Goal: Task Accomplishment & Management: Complete application form

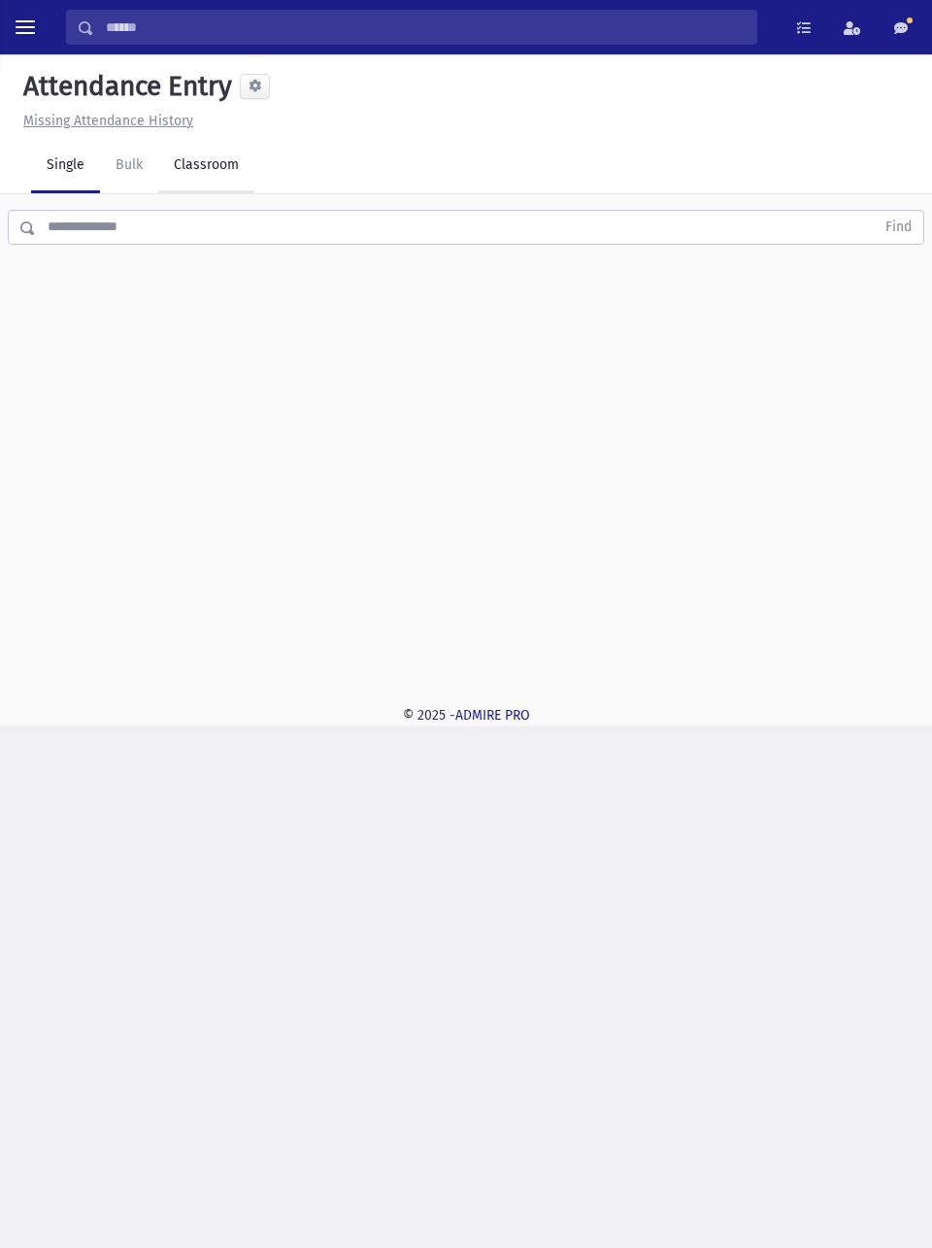
click at [220, 161] on link "Classroom" at bounding box center [206, 166] width 96 height 54
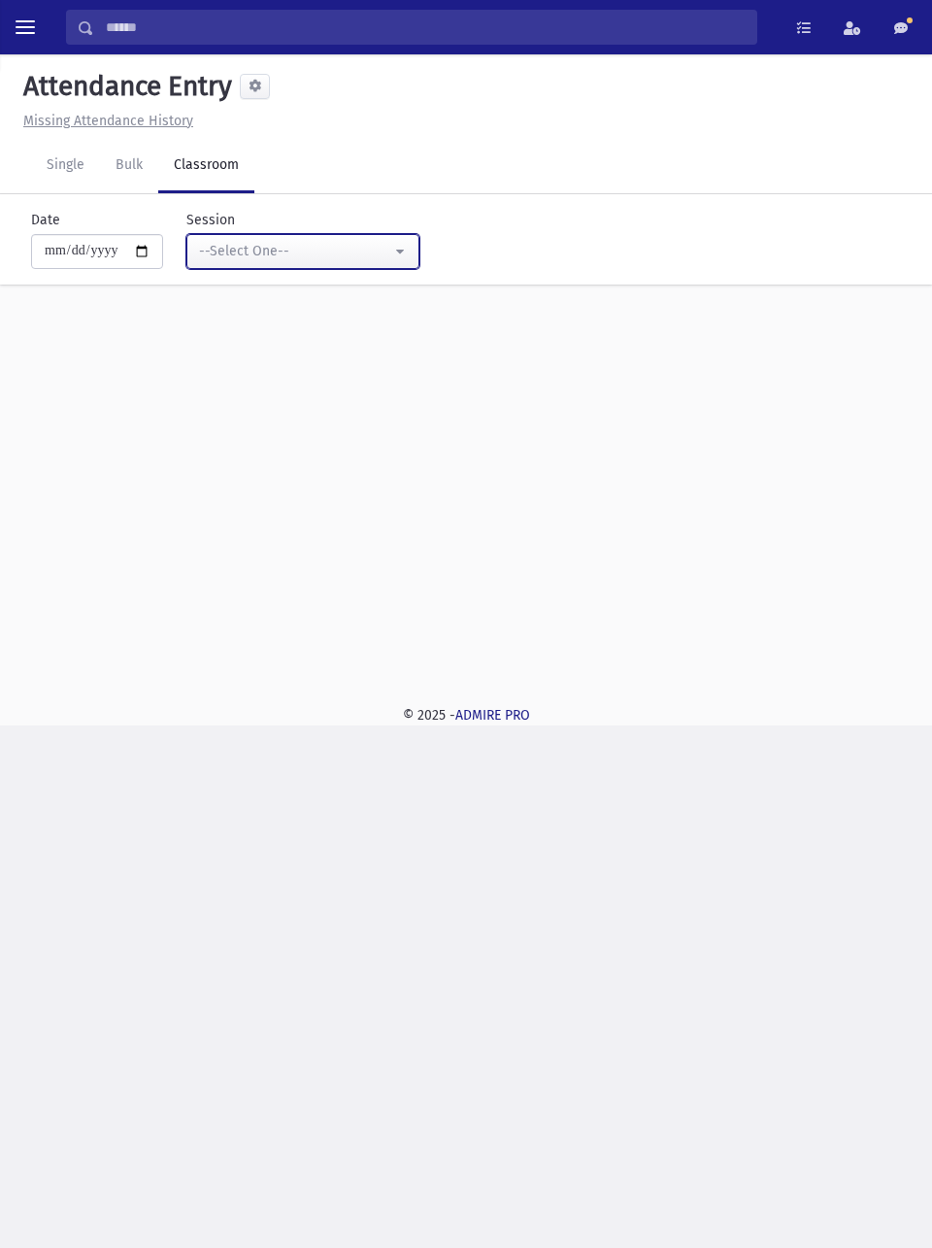
click at [380, 252] on div "--Select One--" at bounding box center [295, 251] width 192 height 20
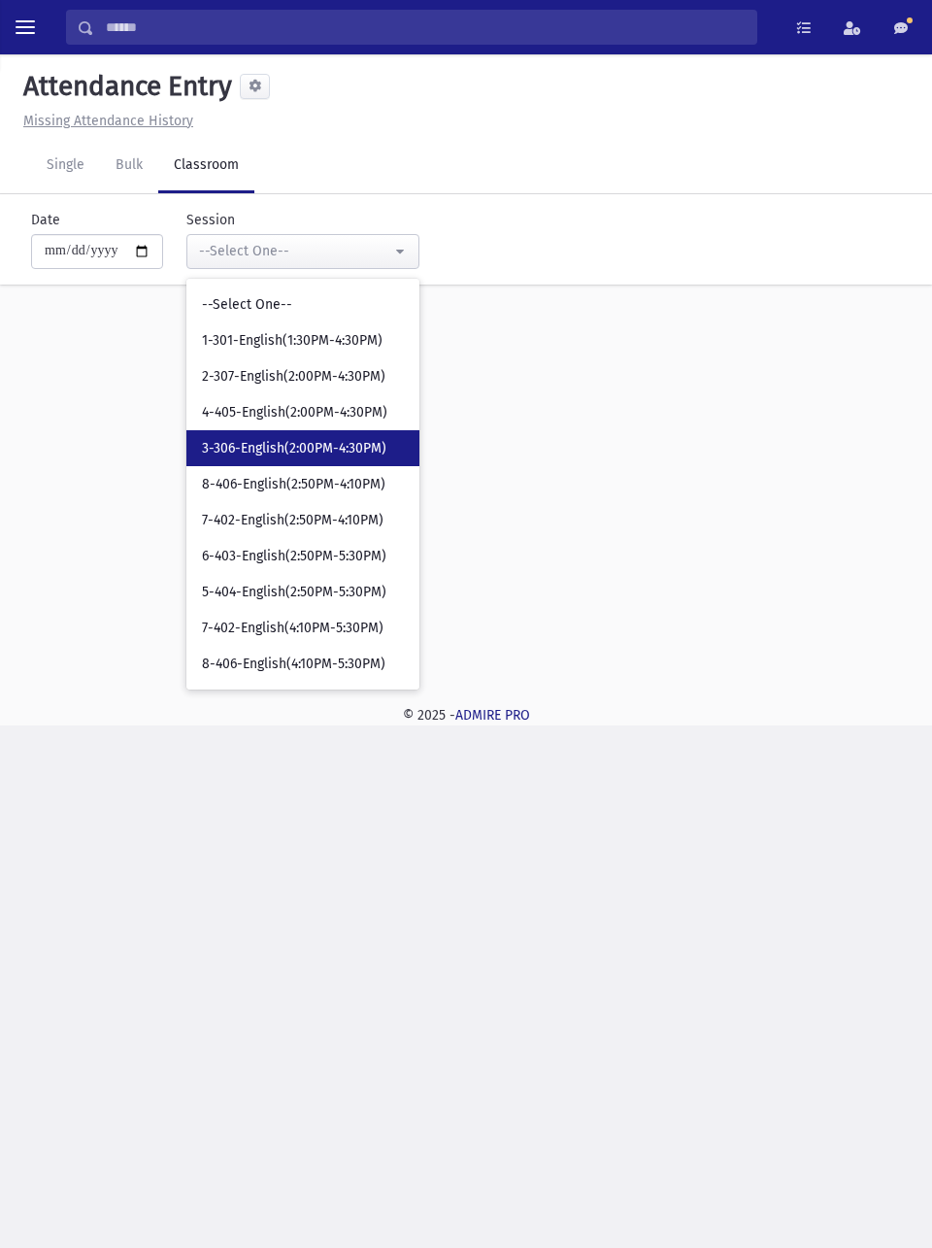
click at [332, 451] on span "3-306-English(2:00PM-4:30PM)" at bounding box center [294, 448] width 184 height 19
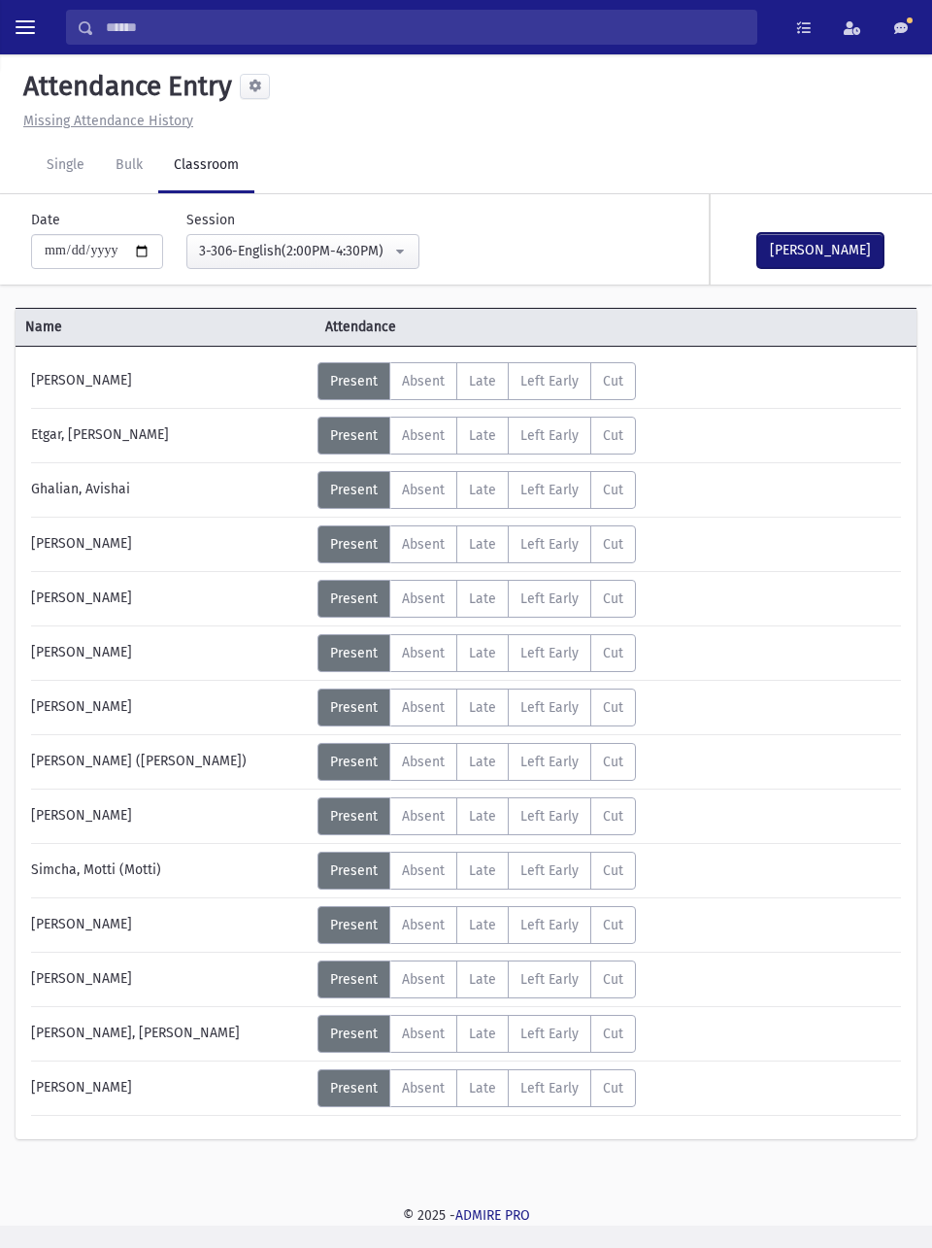
click at [838, 243] on button "[PERSON_NAME]" at bounding box center [820, 250] width 126 height 35
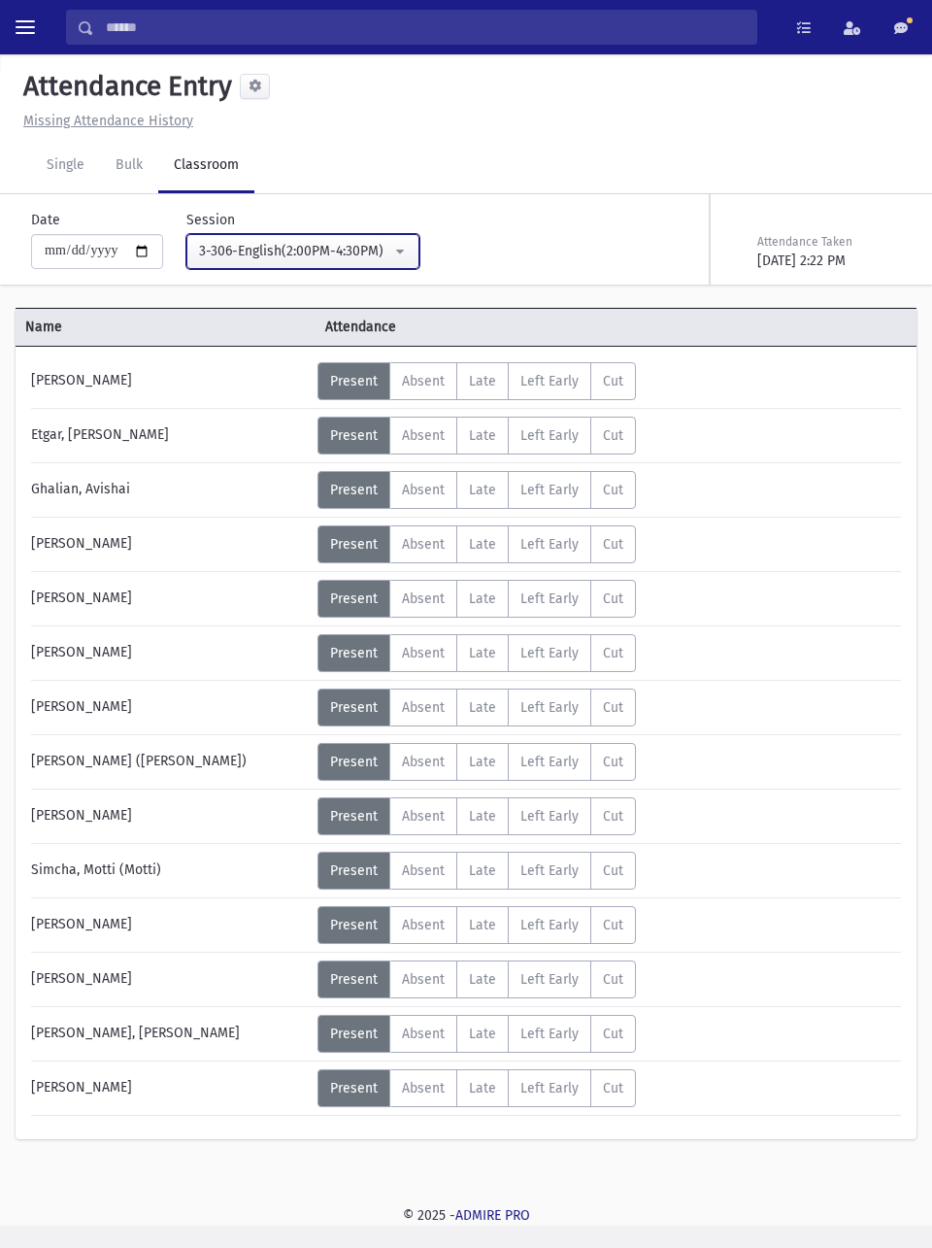
click at [352, 257] on div "3-306-English(2:00PM-4:30PM)" at bounding box center [295, 251] width 192 height 20
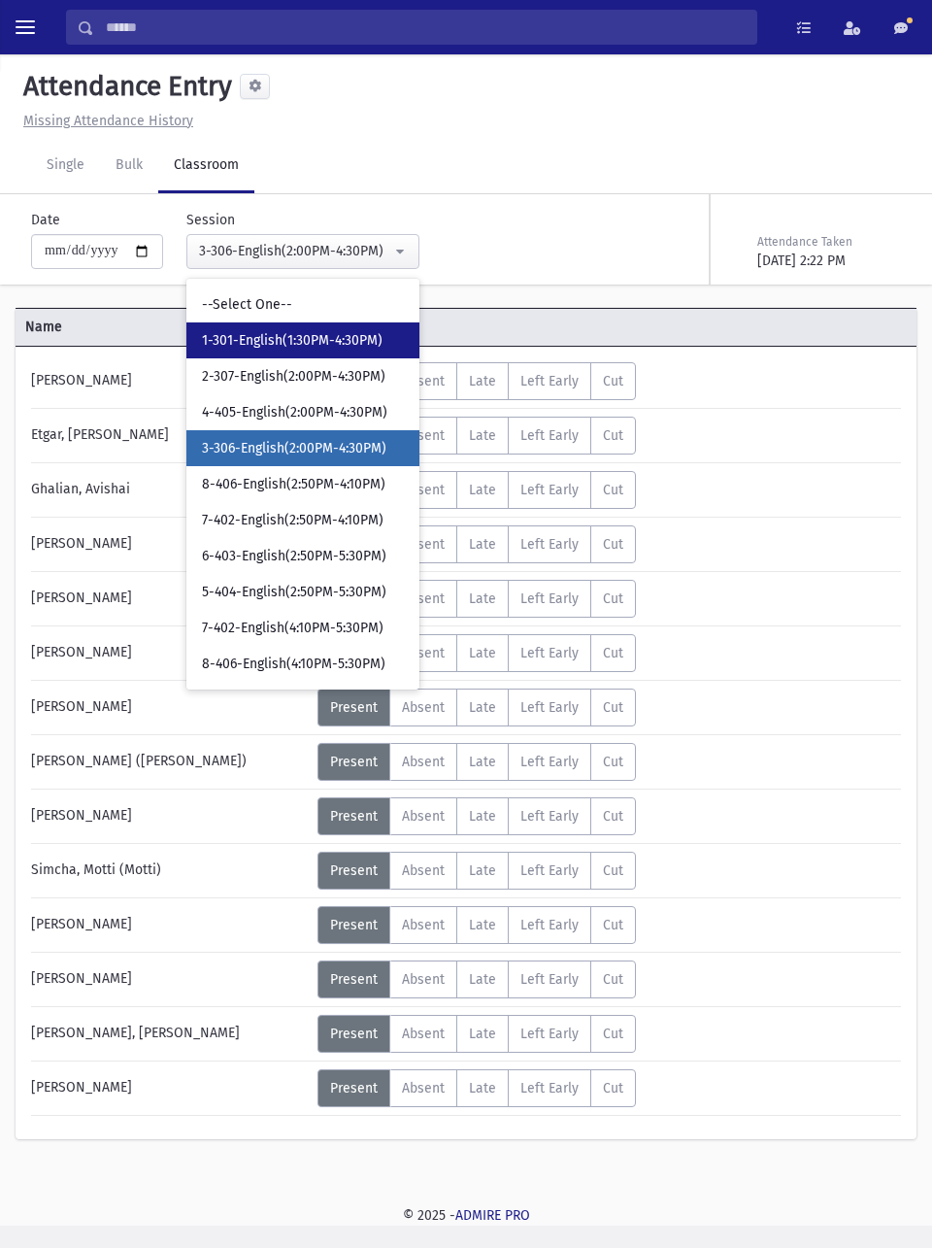
click at [343, 339] on span "1-301-English(1:30PM-4:30PM)" at bounding box center [292, 340] width 181 height 19
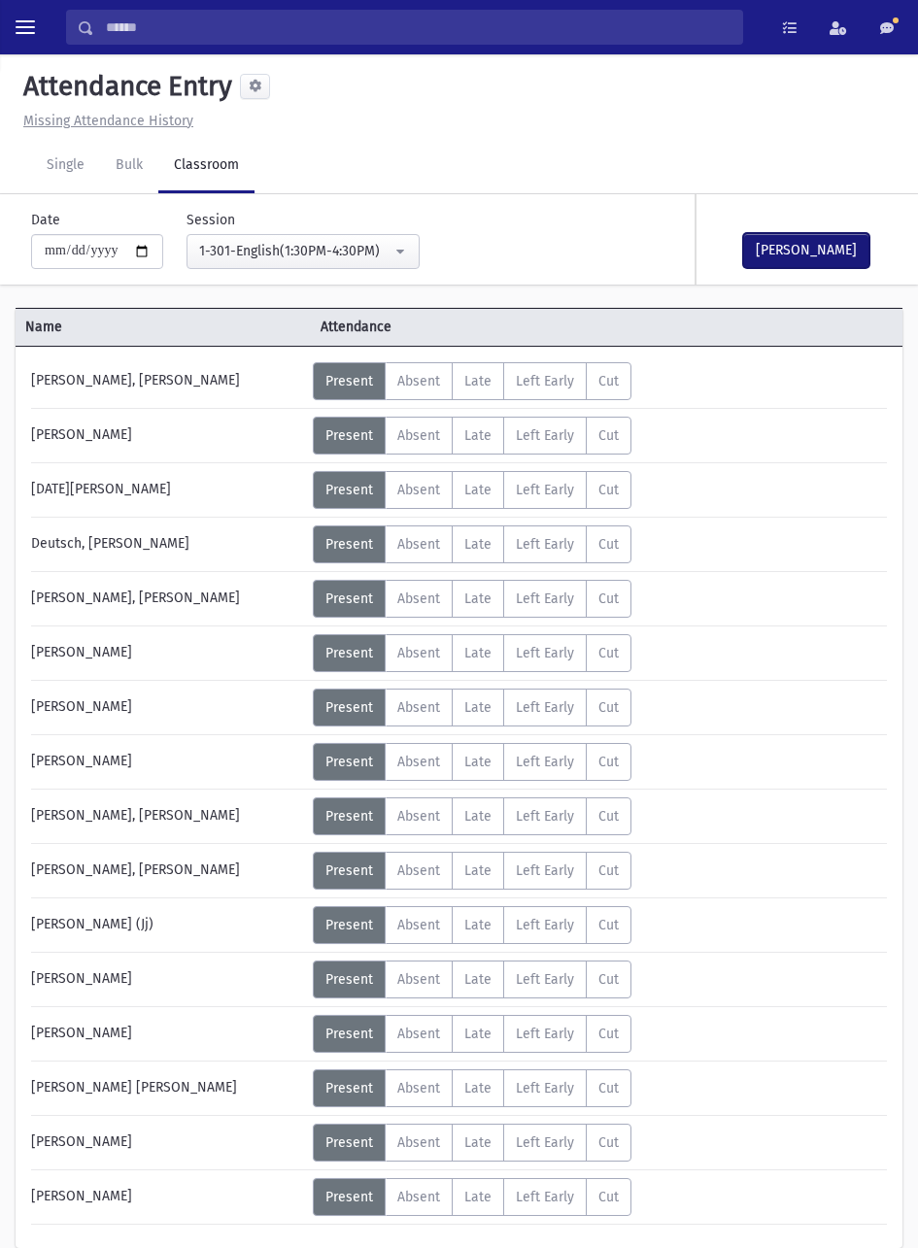
click at [819, 253] on button "[PERSON_NAME]" at bounding box center [806, 250] width 126 height 35
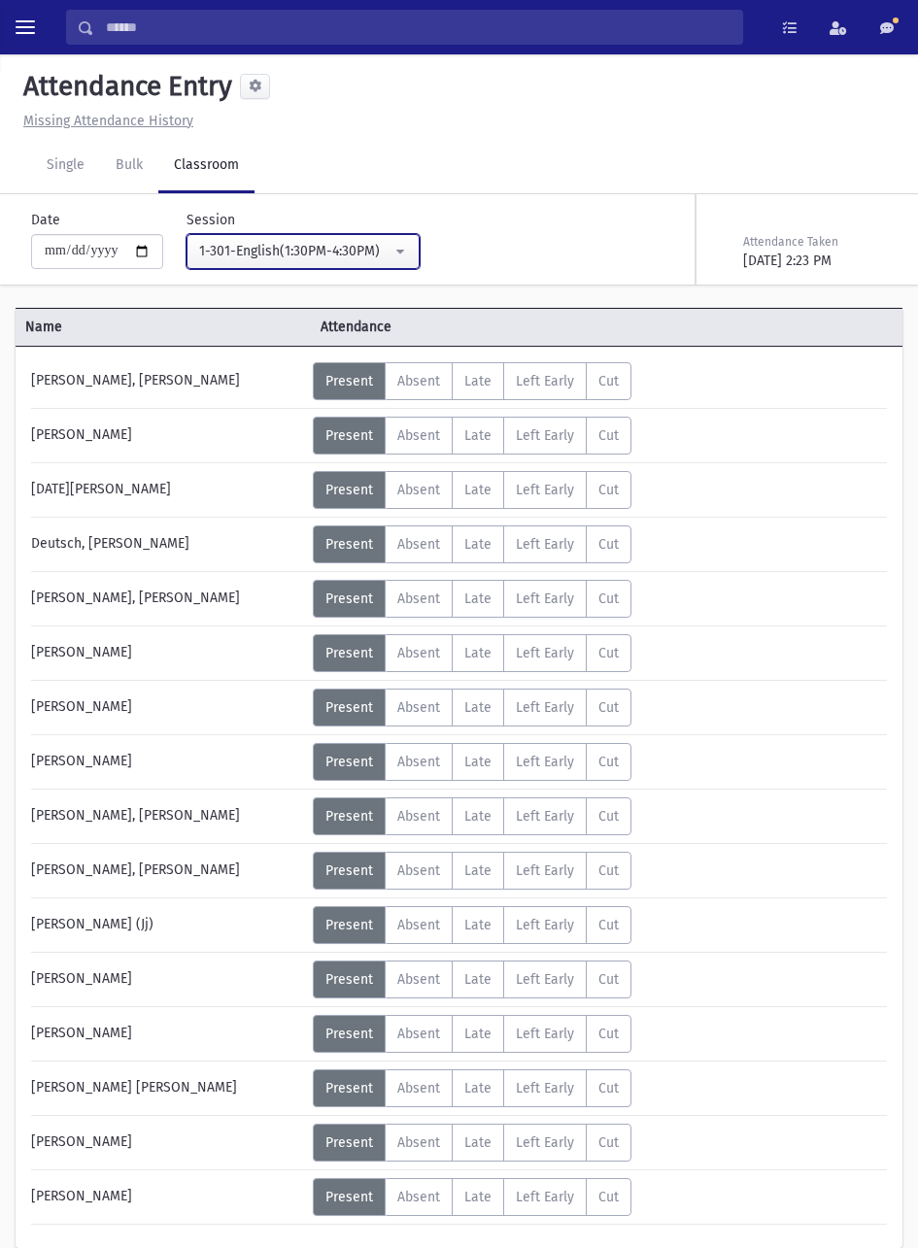
click at [368, 249] on div "1-301-English(1:30PM-4:30PM)" at bounding box center [295, 251] width 192 height 20
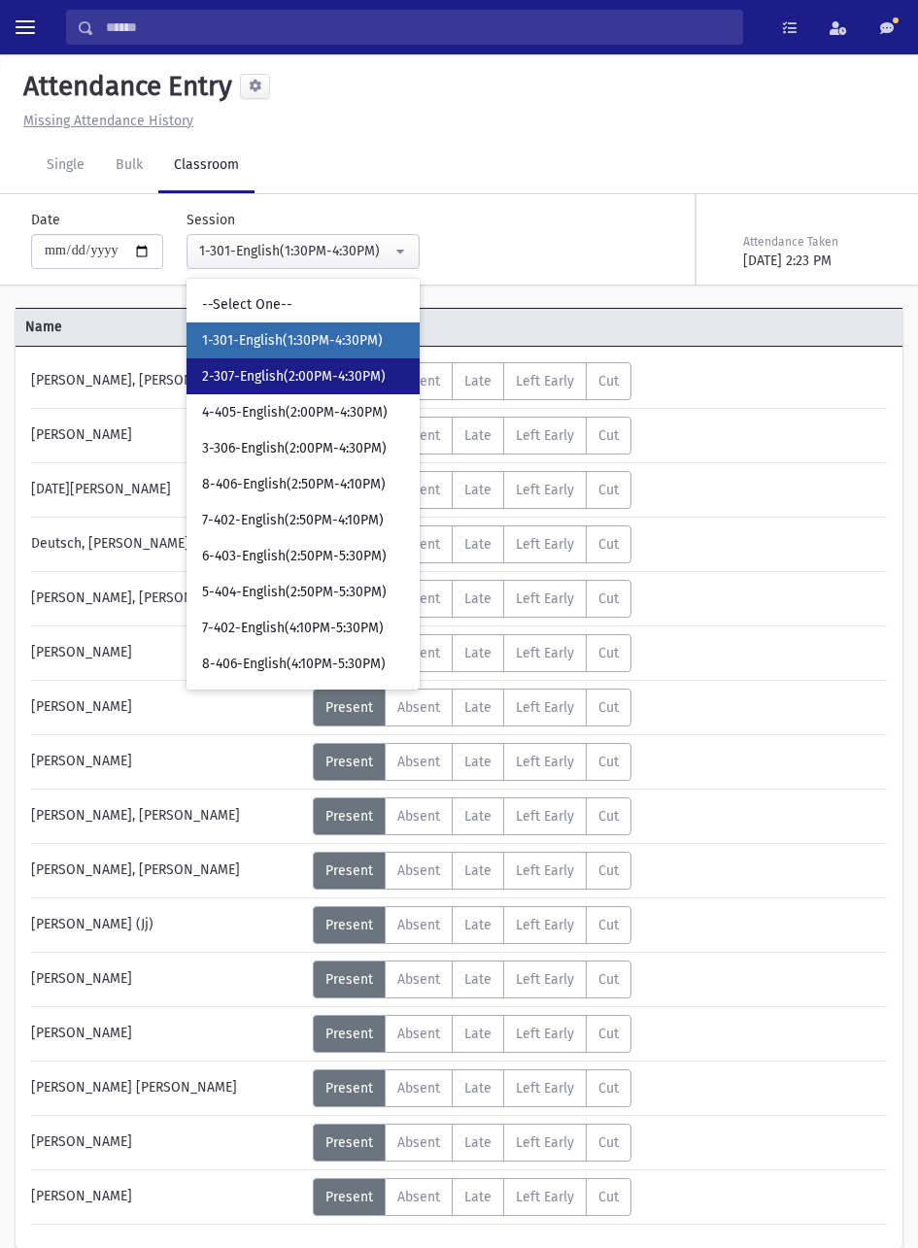
click at [357, 373] on span "2-307-English(2:00PM-4:30PM)" at bounding box center [294, 376] width 184 height 19
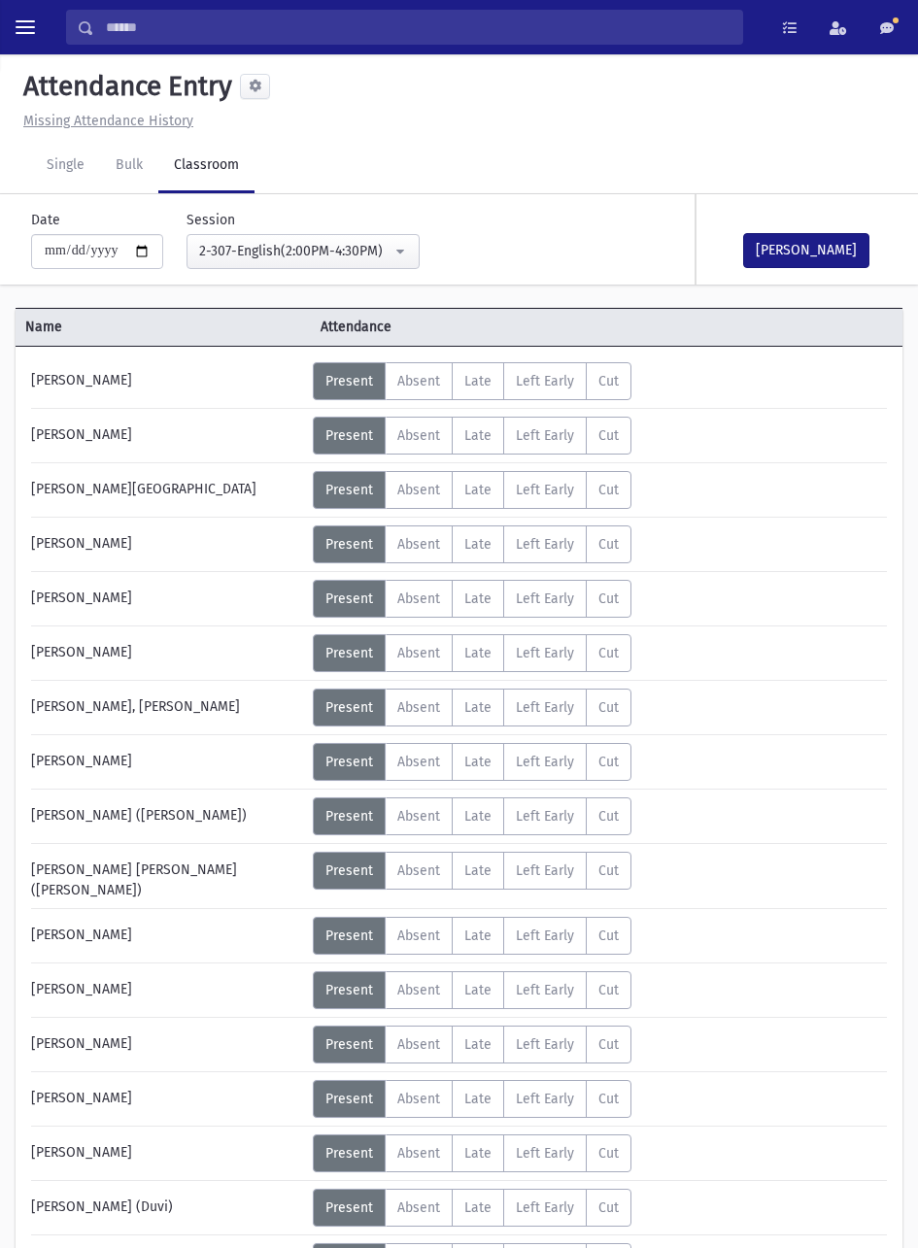
click at [412, 492] on span "Absent" at bounding box center [418, 490] width 43 height 17
click at [822, 257] on button "[PERSON_NAME]" at bounding box center [806, 250] width 126 height 35
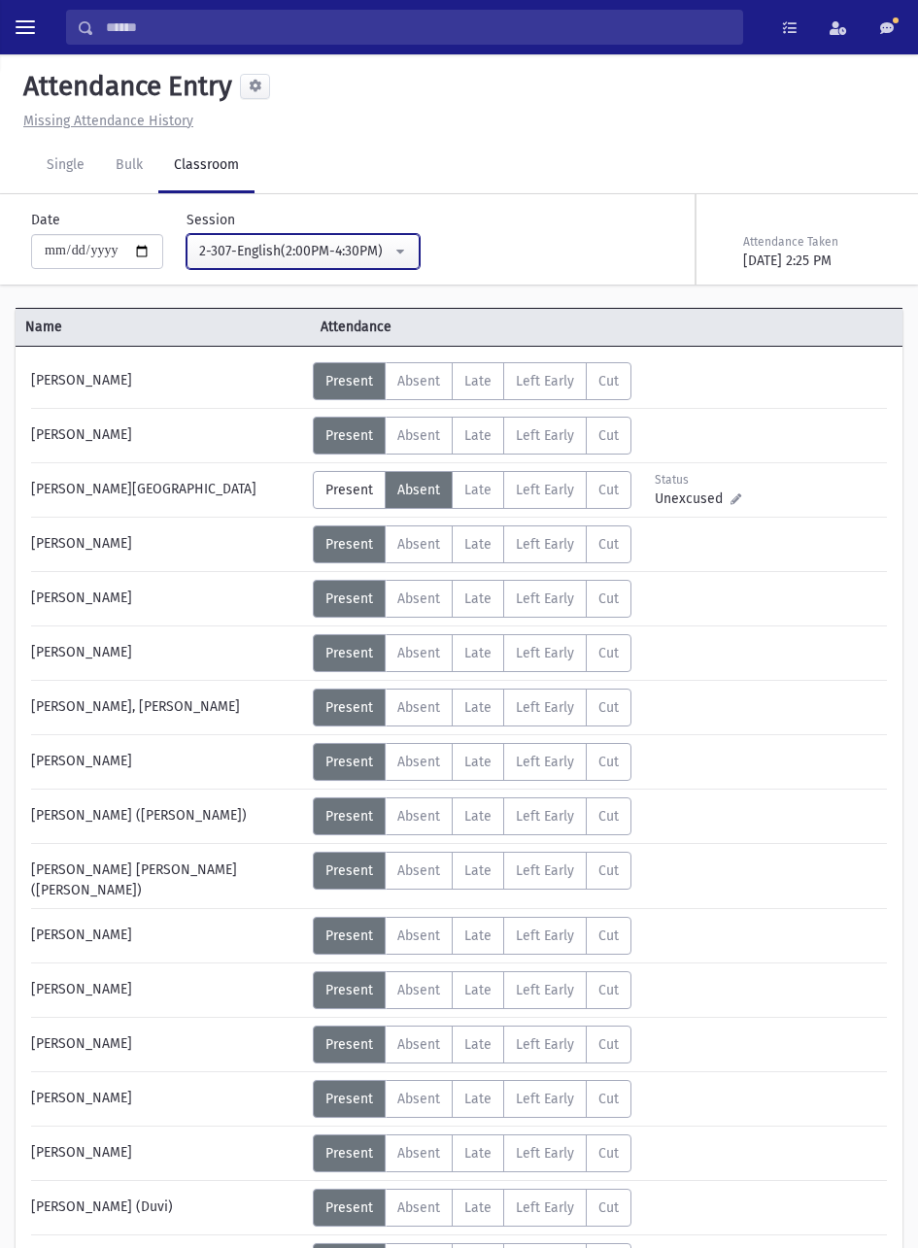
click at [377, 250] on div "2-307-English(2:00PM-4:30PM)" at bounding box center [295, 251] width 192 height 20
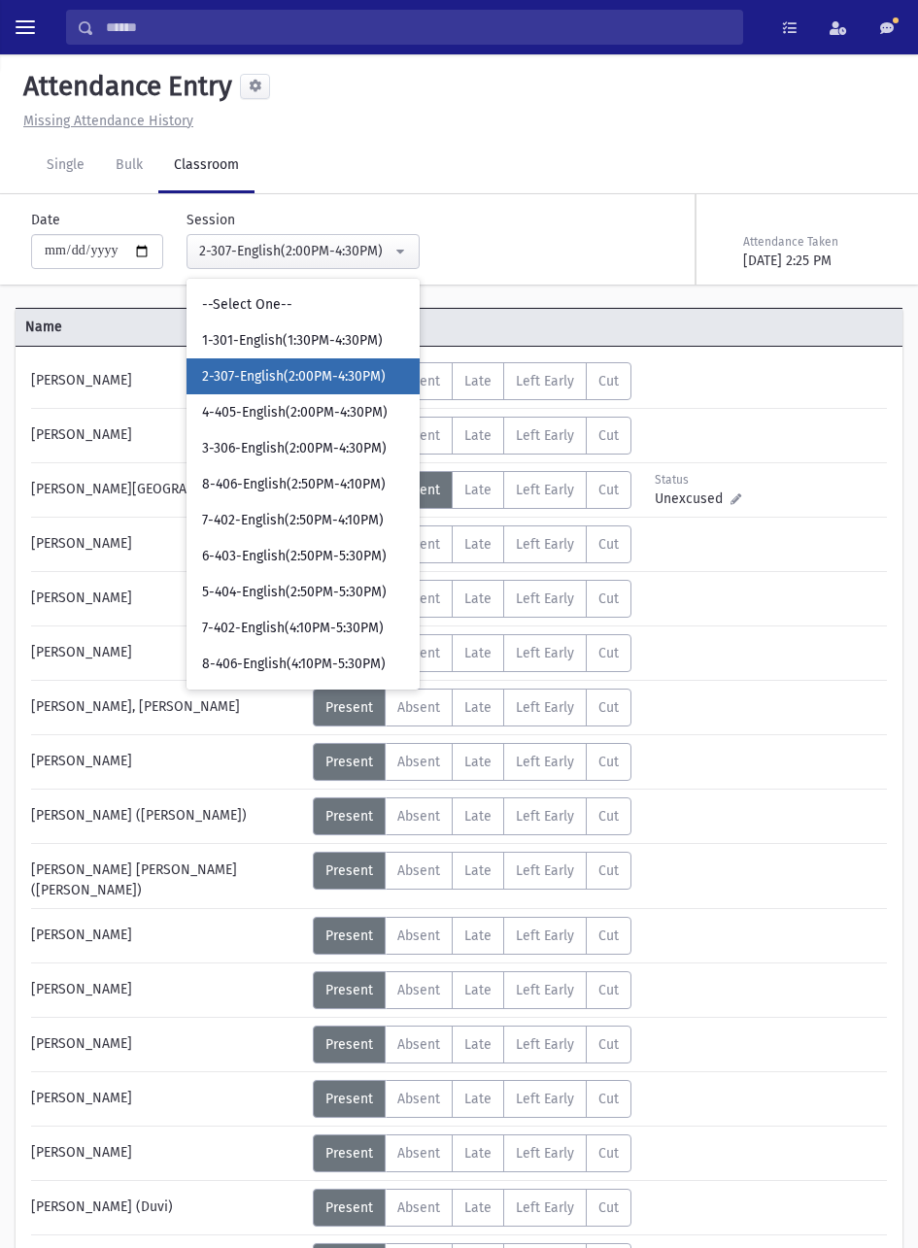
click at [351, 404] on span "4-405-English(2:00PM-4:30PM)" at bounding box center [294, 412] width 185 height 19
select select "****"
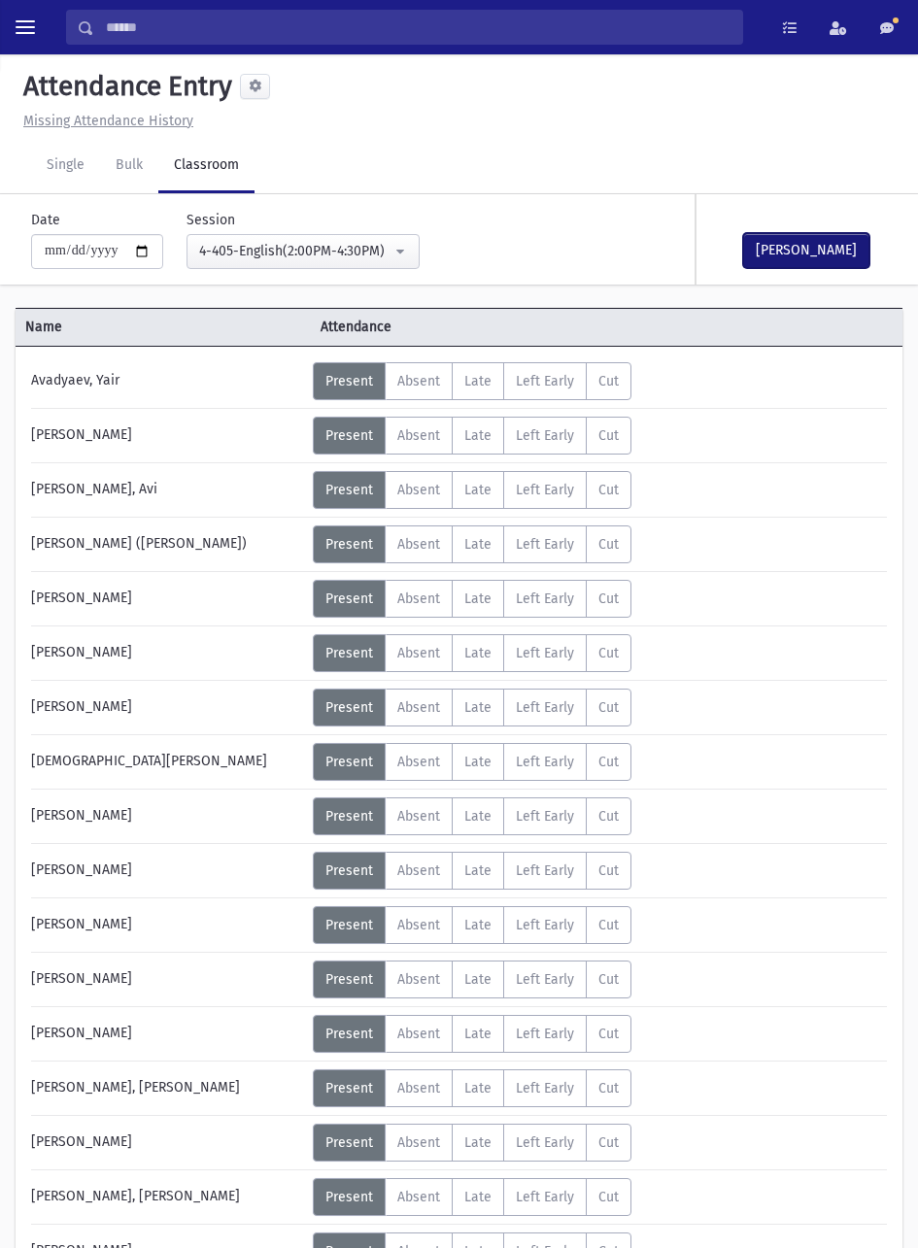
click at [818, 237] on button "[PERSON_NAME]" at bounding box center [806, 250] width 126 height 35
